Goal: Check status

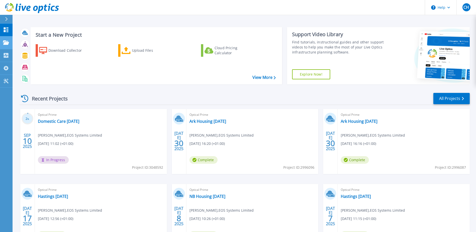
click at [9, 43] on div "Projects" at bounding box center [14, 42] width 23 height 5
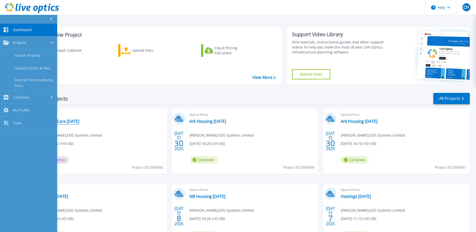
click at [79, 121] on link "Domestic Care [DATE]" at bounding box center [58, 121] width 41 height 5
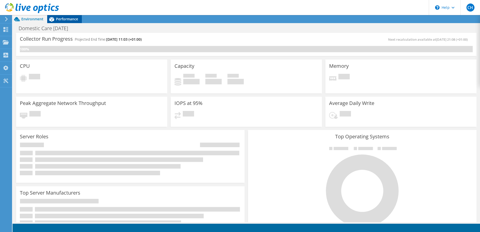
click at [65, 17] on span "Performance" at bounding box center [67, 19] width 22 height 5
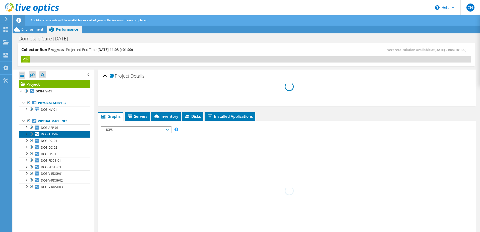
click at [54, 134] on span "DCG-APP-02" at bounding box center [50, 134] width 18 height 4
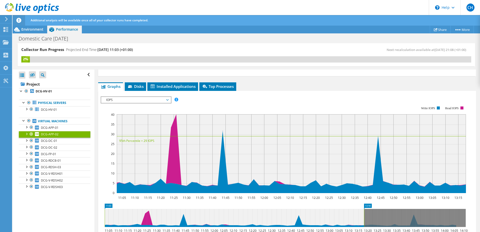
scroll to position [50, 0]
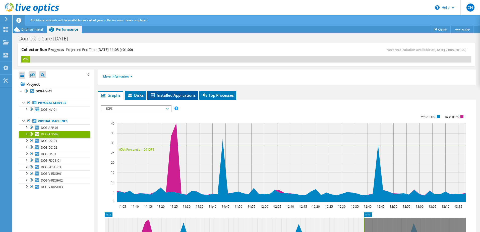
click at [174, 95] on span "Installed Applications" at bounding box center [173, 95] width 46 height 5
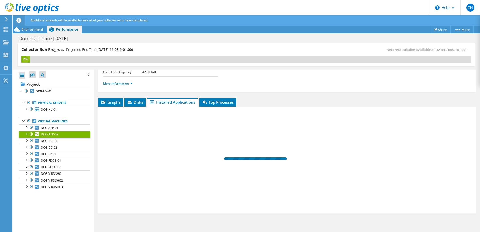
scroll to position [43, 0]
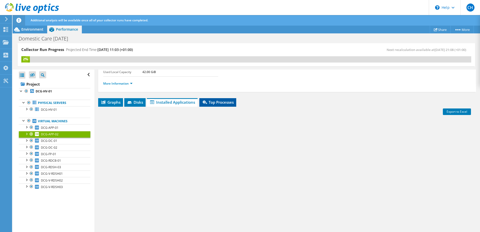
click at [232, 103] on span "Top Processes" at bounding box center [218, 102] width 32 height 5
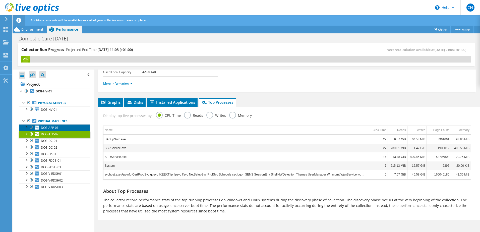
click at [53, 129] on span "DCG-APP-01" at bounding box center [50, 127] width 18 height 4
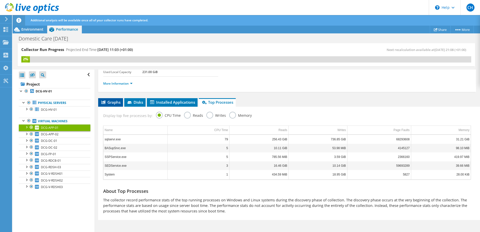
click at [113, 102] on span "Graphs" at bounding box center [111, 102] width 20 height 5
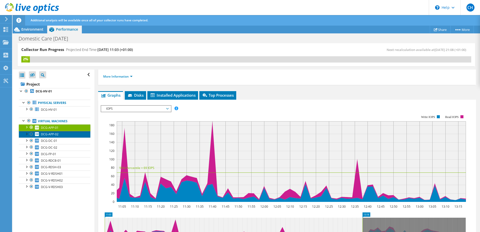
click at [47, 134] on span "DCG-APP-02" at bounding box center [50, 134] width 18 height 4
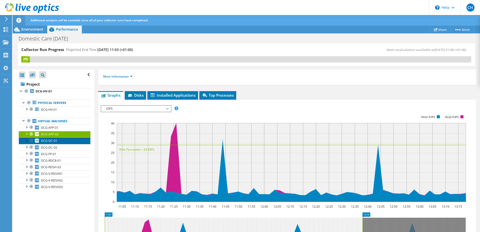
click at [51, 142] on span "DCG-DC-01" at bounding box center [49, 140] width 16 height 4
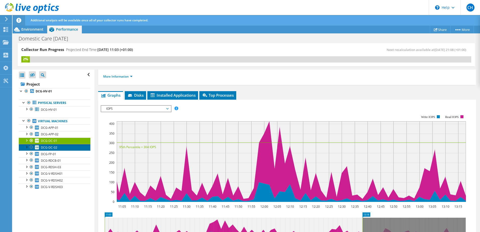
click at [51, 147] on span "DCG-DC-02" at bounding box center [49, 147] width 16 height 4
